Goal: Task Accomplishment & Management: Manage account settings

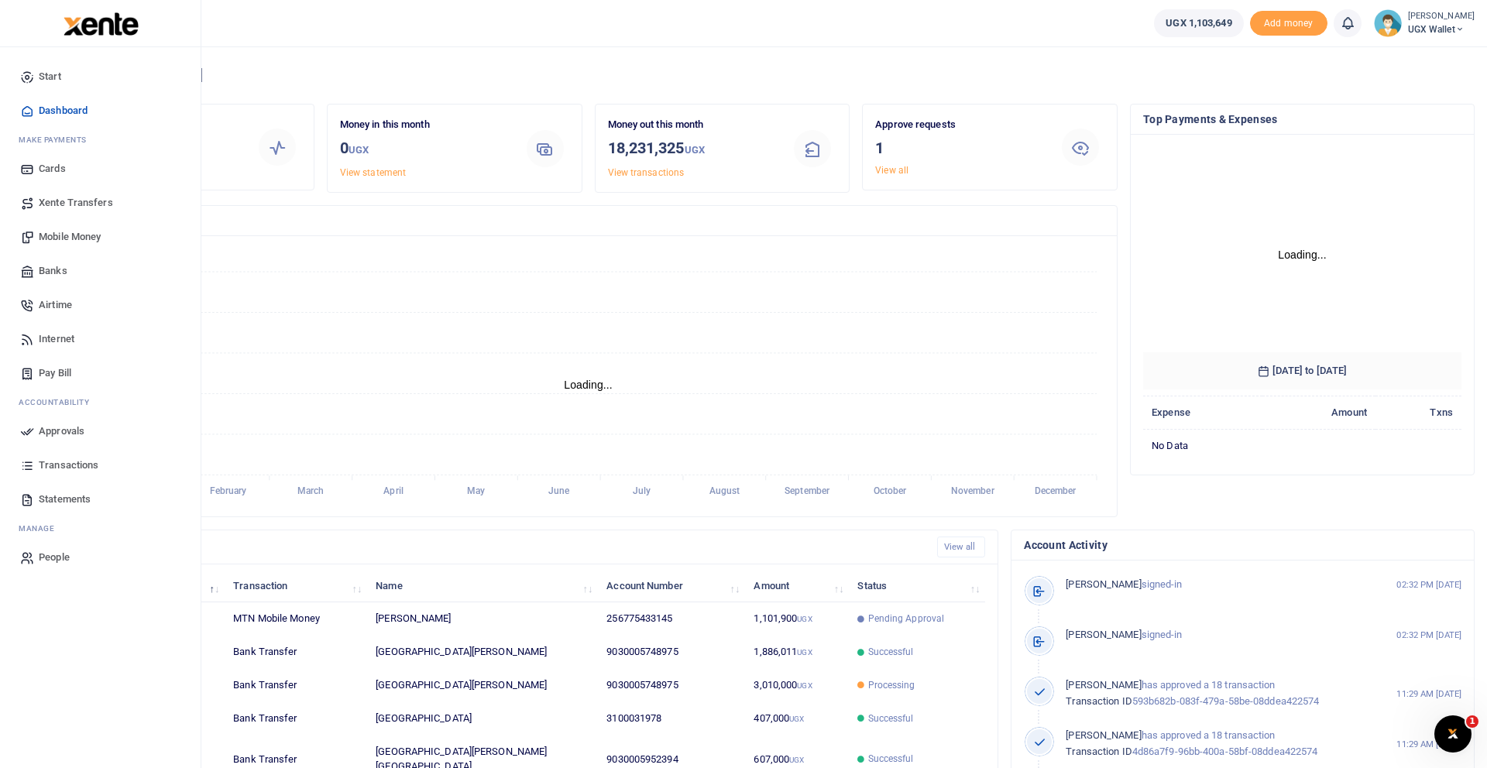
click at [52, 430] on span "Approvals" at bounding box center [62, 431] width 46 height 15
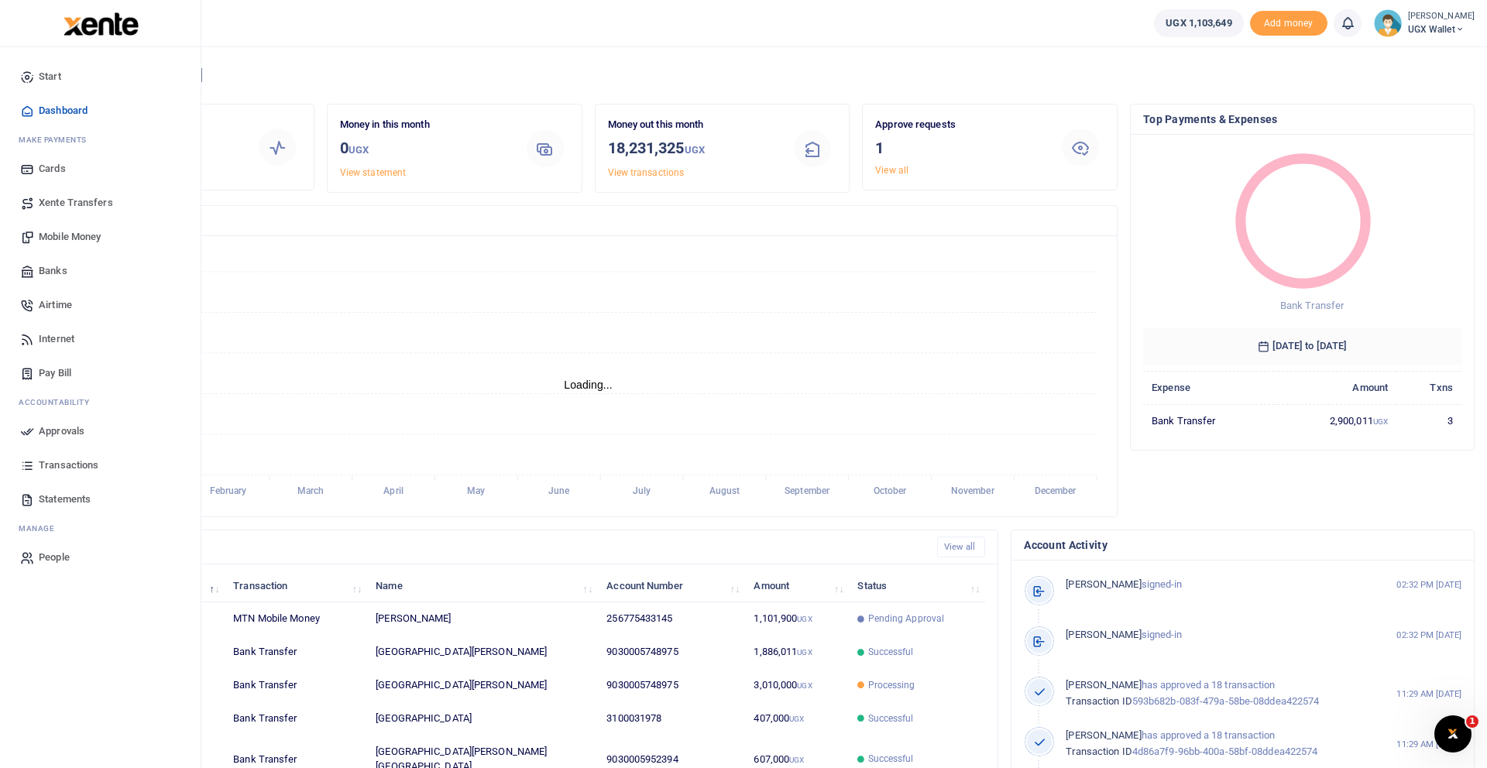
scroll to position [1, 1]
click at [60, 432] on span "Approvals" at bounding box center [62, 431] width 46 height 15
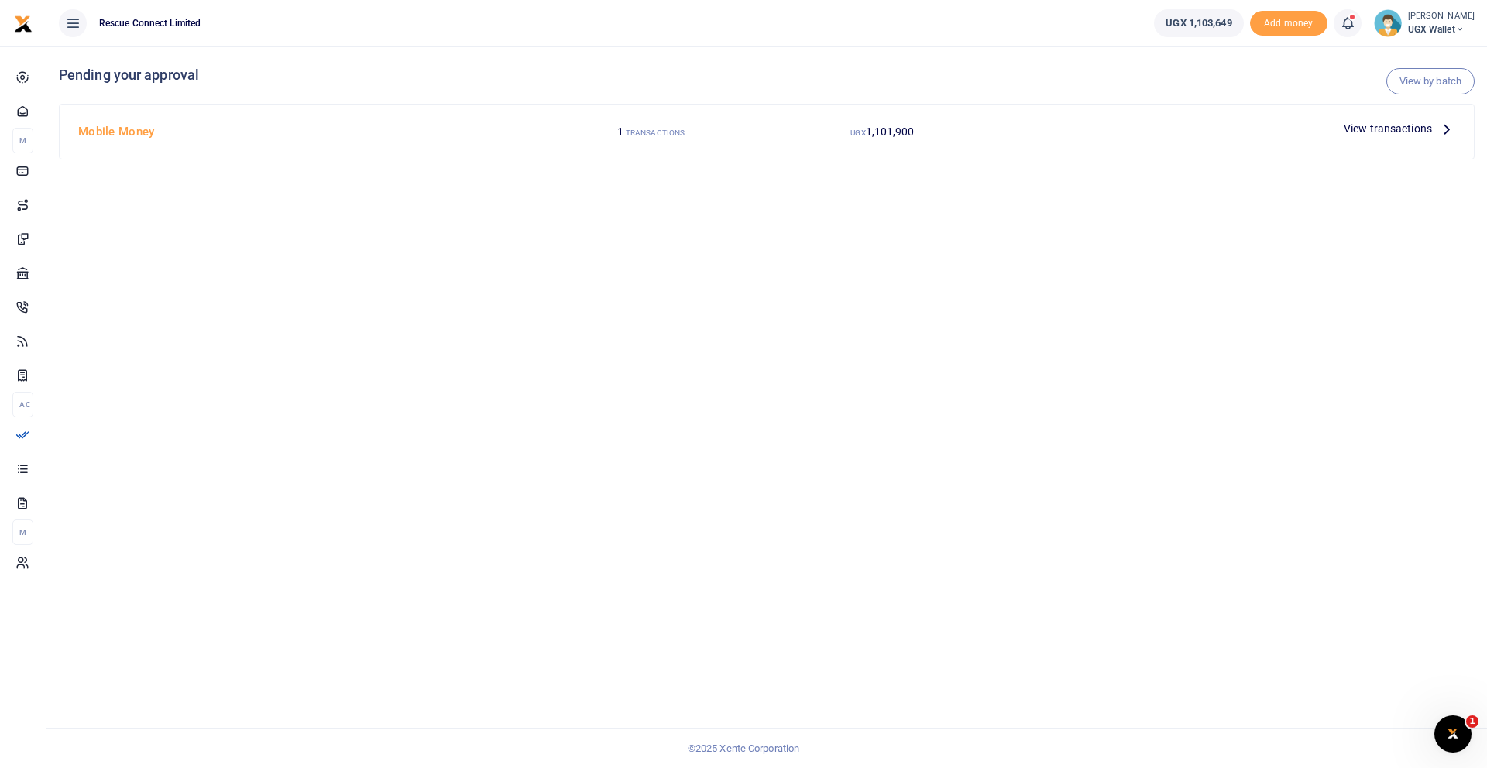
click at [1426, 126] on span "View transactions" at bounding box center [1387, 128] width 88 height 17
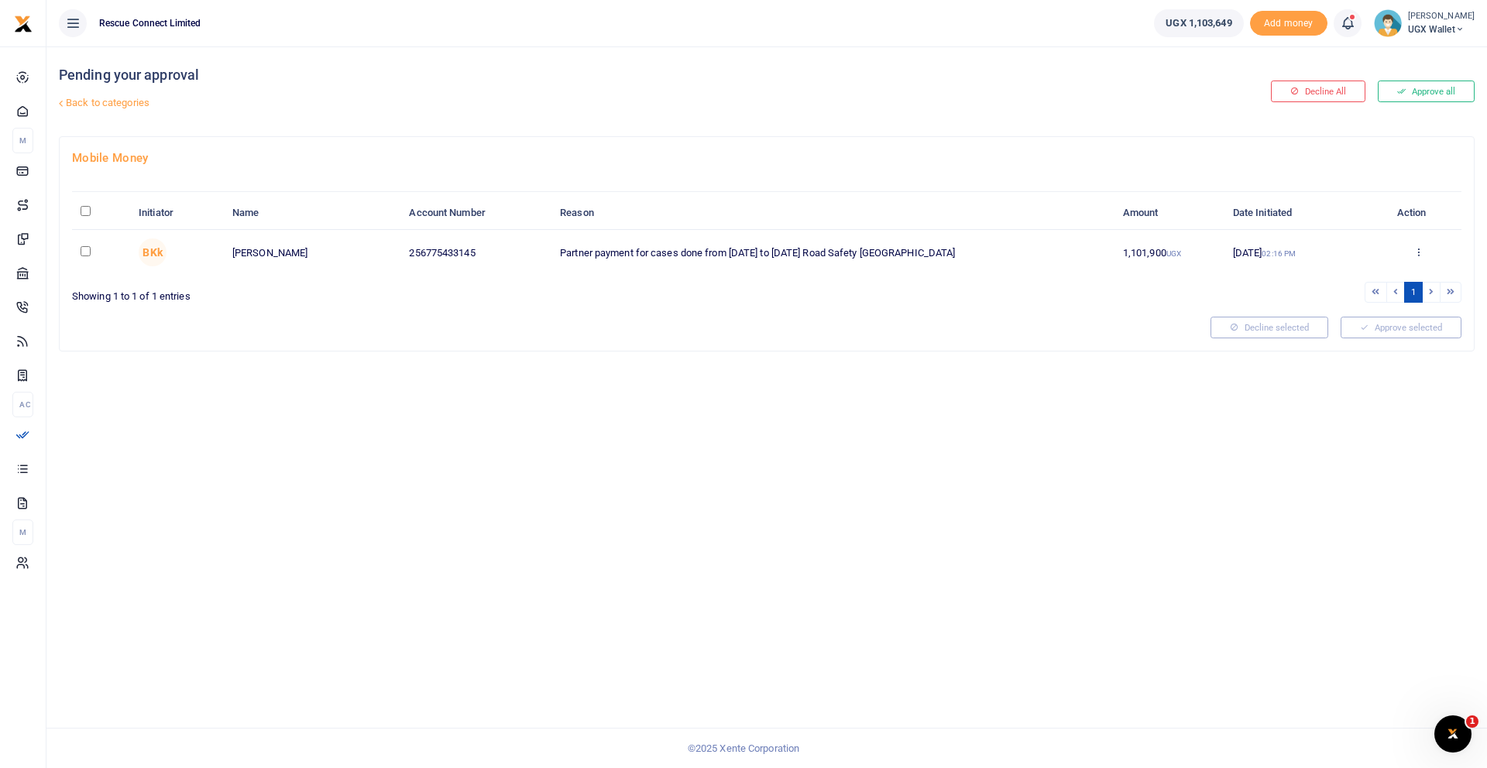
click at [88, 214] on input "\a \a : activate to sort column descending" at bounding box center [86, 211] width 10 height 10
checkbox input "true"
click at [1380, 331] on button "Approve selected (1)" at bounding box center [1395, 328] width 132 height 22
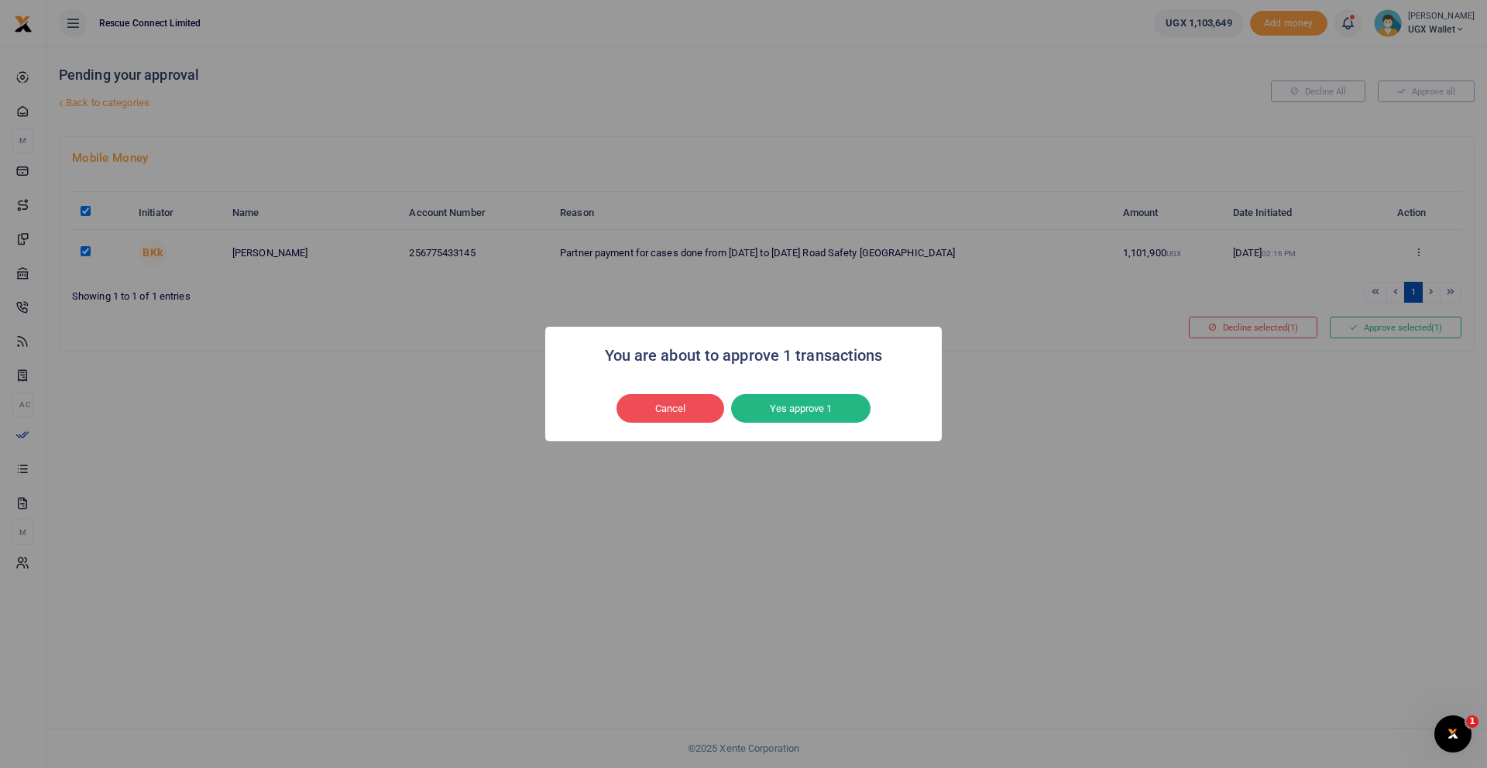
click at [799, 413] on button "Yes approve 1" at bounding box center [800, 408] width 139 height 29
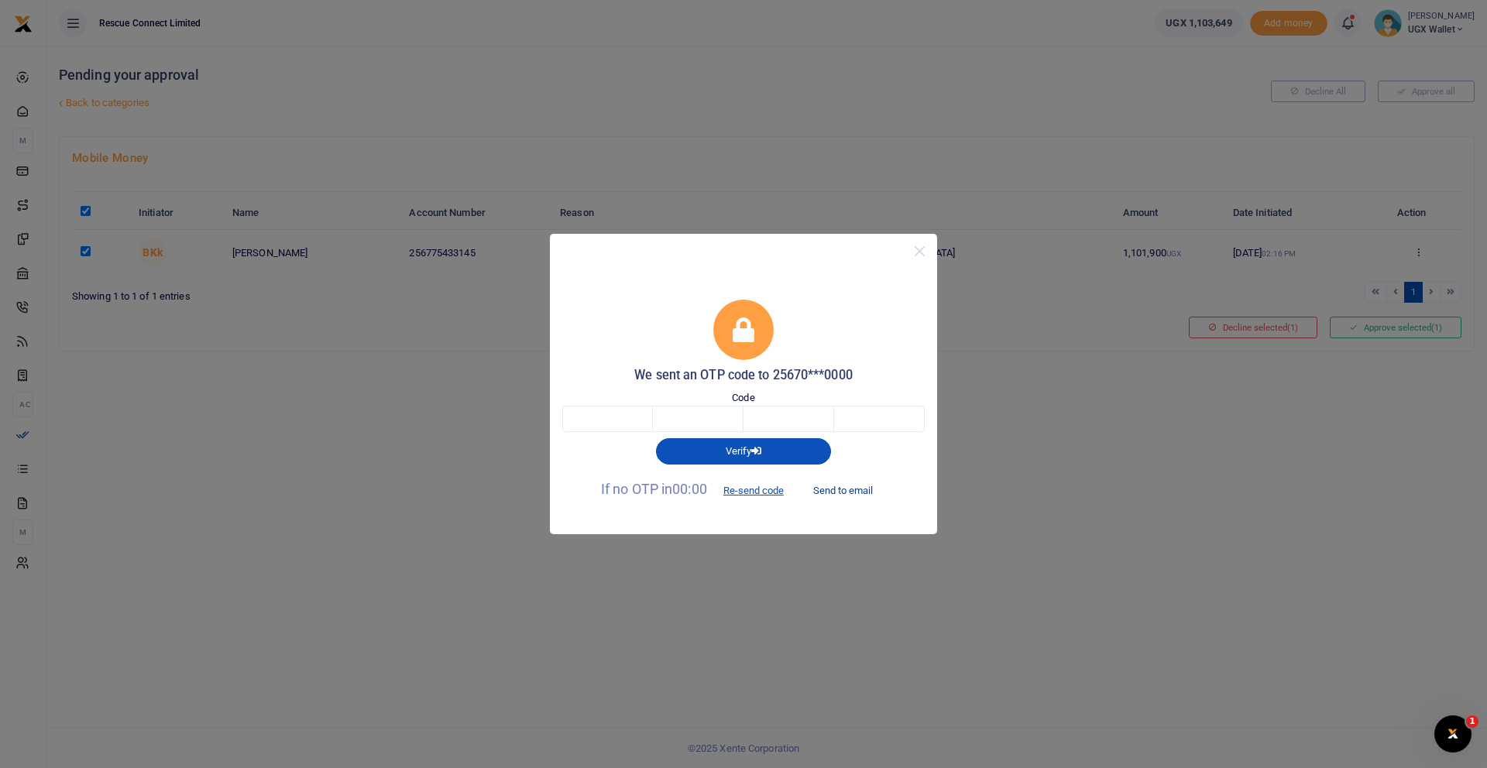
click at [849, 489] on button "Send to email" at bounding box center [843, 490] width 86 height 26
click at [613, 417] on input "text" at bounding box center [607, 419] width 91 height 26
type input "6"
type input "2"
type input "7"
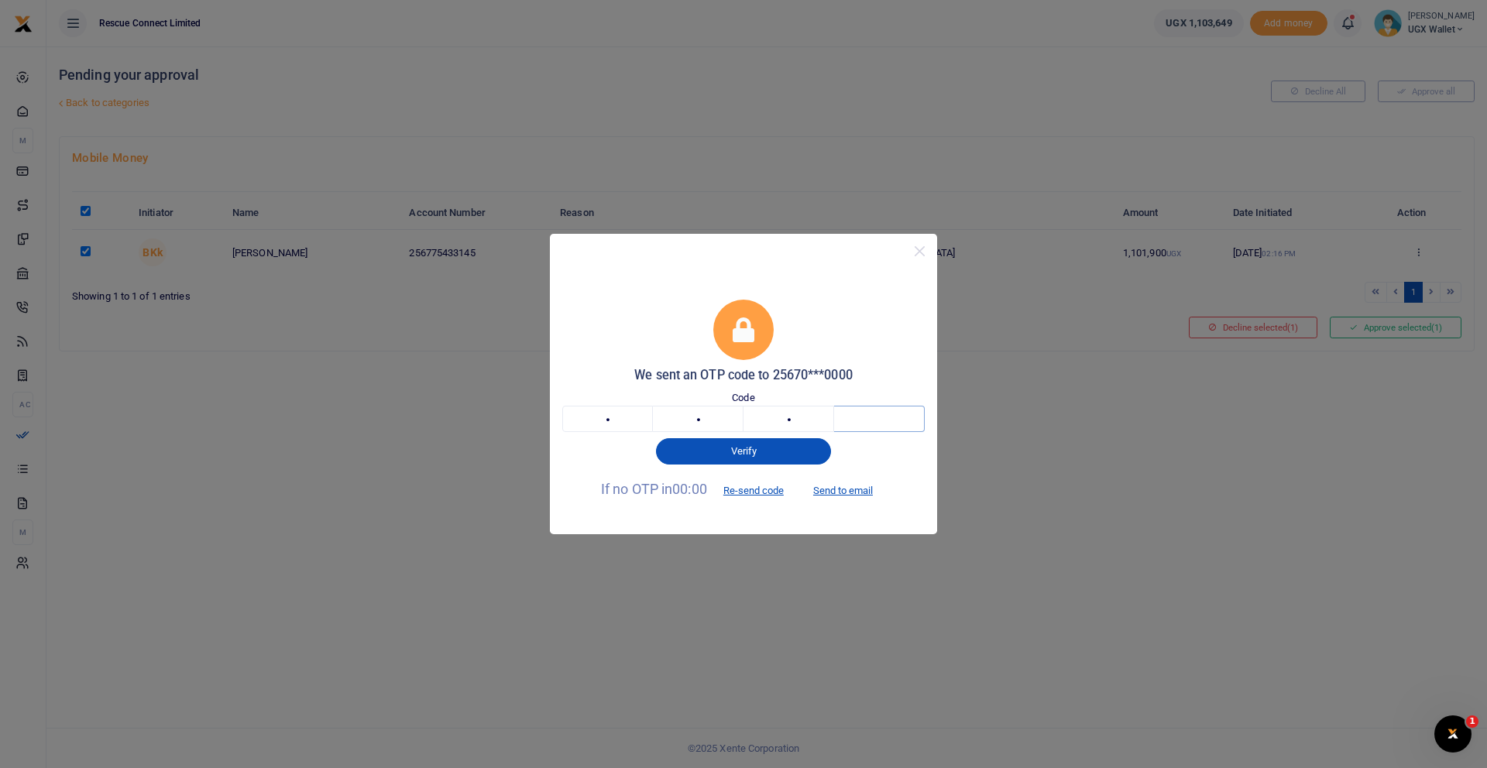
type input "4"
